Goal: Transaction & Acquisition: Purchase product/service

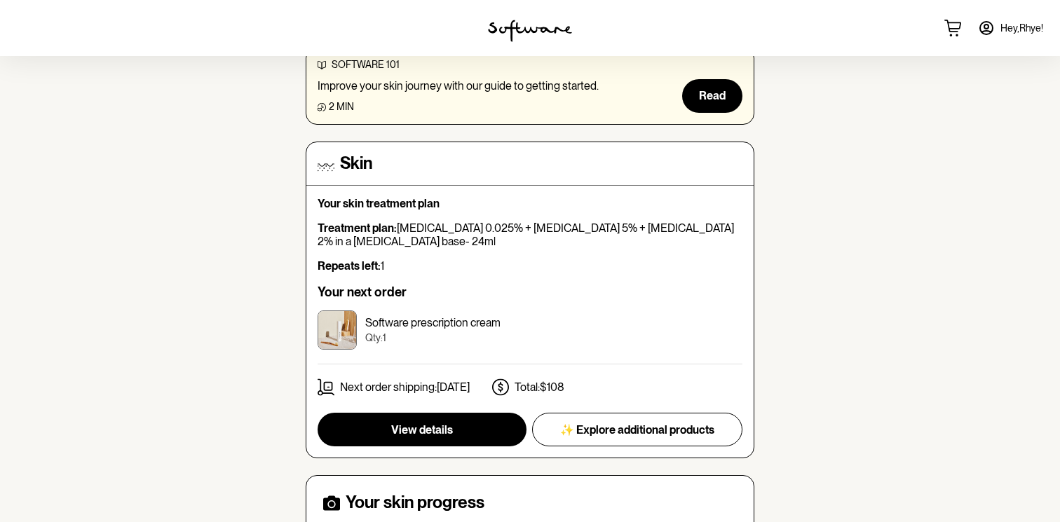
scroll to position [137, 0]
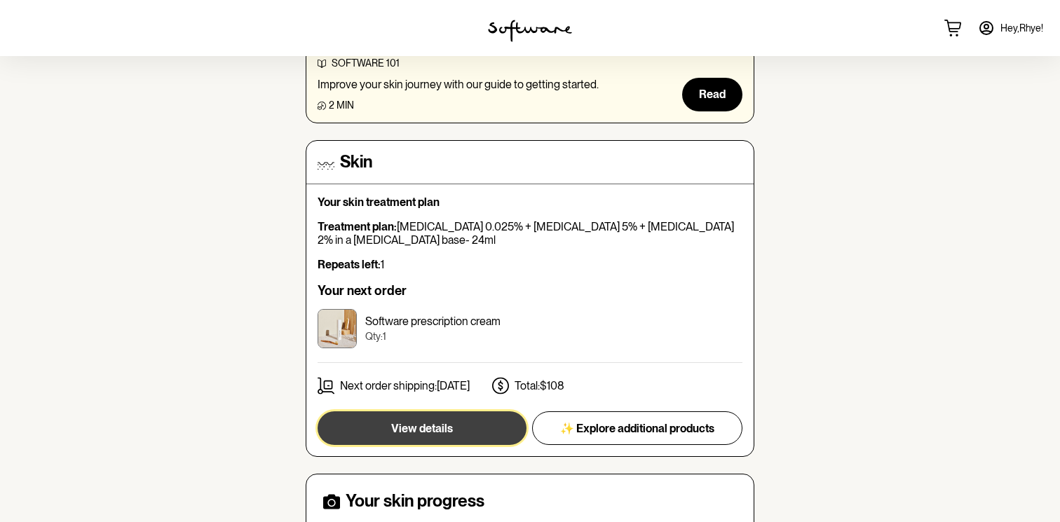
click at [430, 415] on button "View details" at bounding box center [422, 429] width 209 height 34
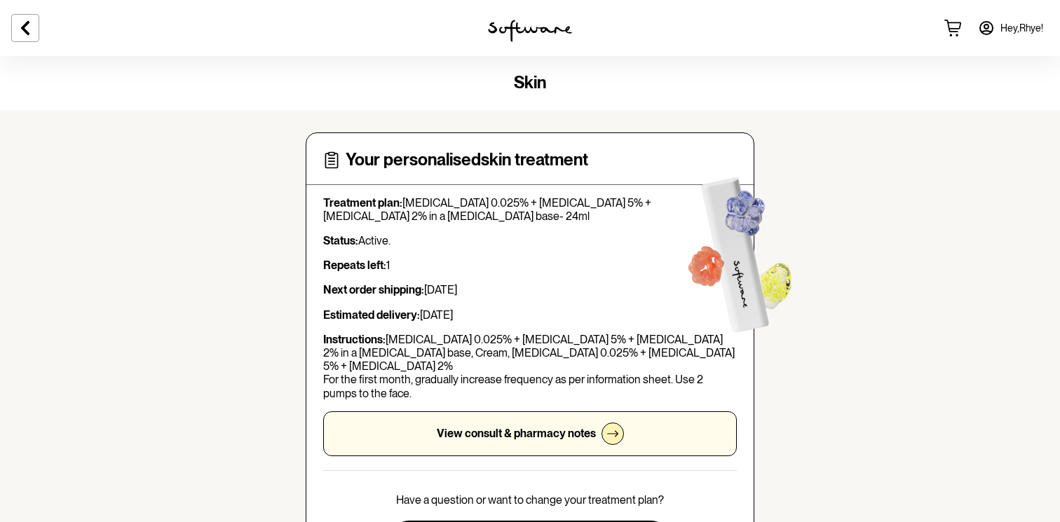
scroll to position [60, 0]
